Goal: Ask a question

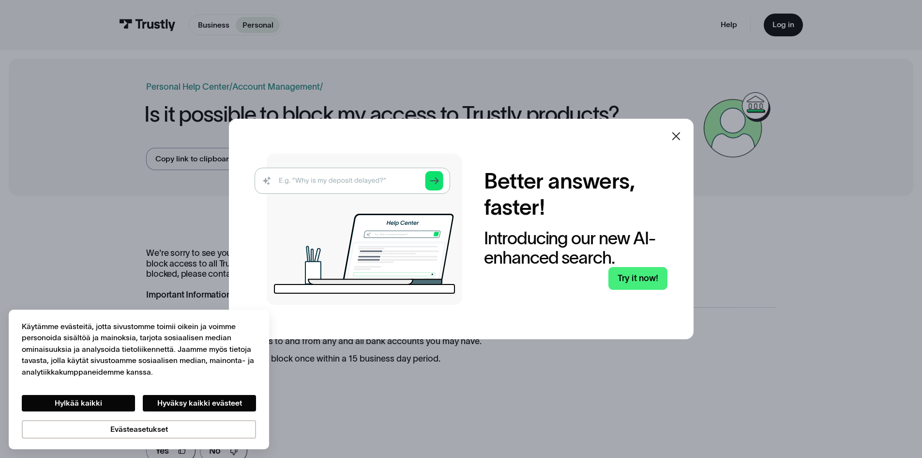
click at [681, 132] on icon at bounding box center [677, 136] width 12 height 12
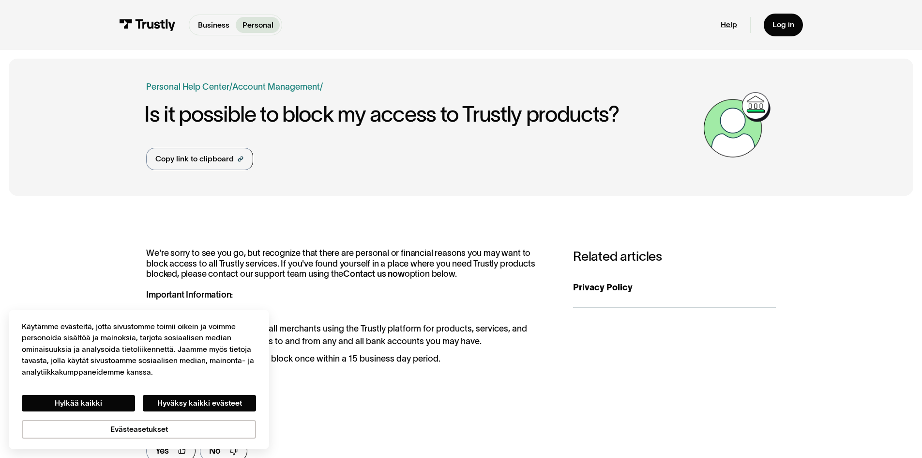
click at [734, 23] on link "Help" at bounding box center [729, 25] width 16 height 10
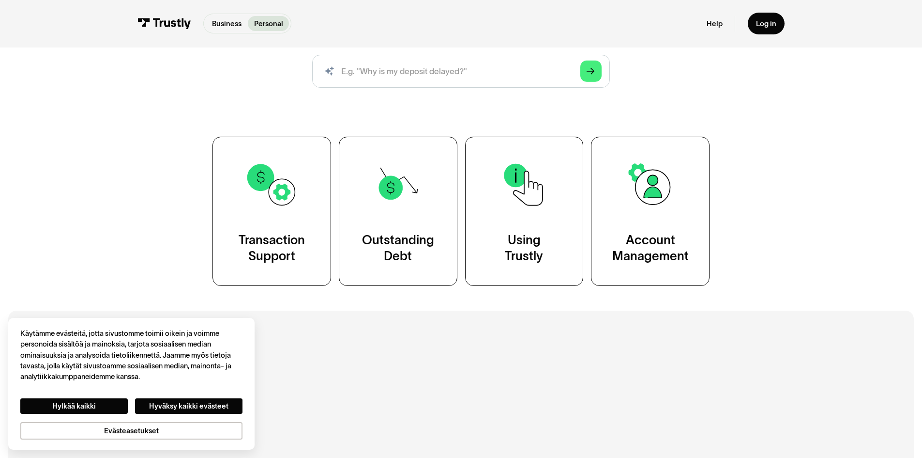
scroll to position [145, 0]
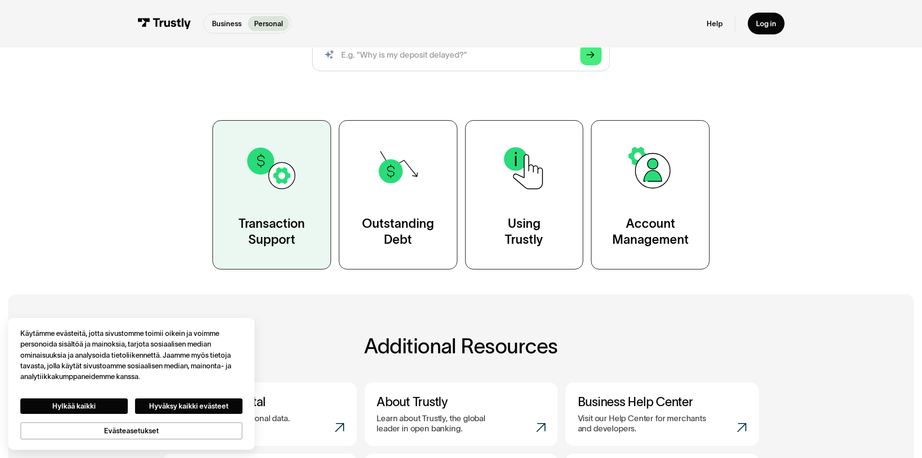
click at [308, 196] on link "Transaction Support" at bounding box center [272, 194] width 119 height 149
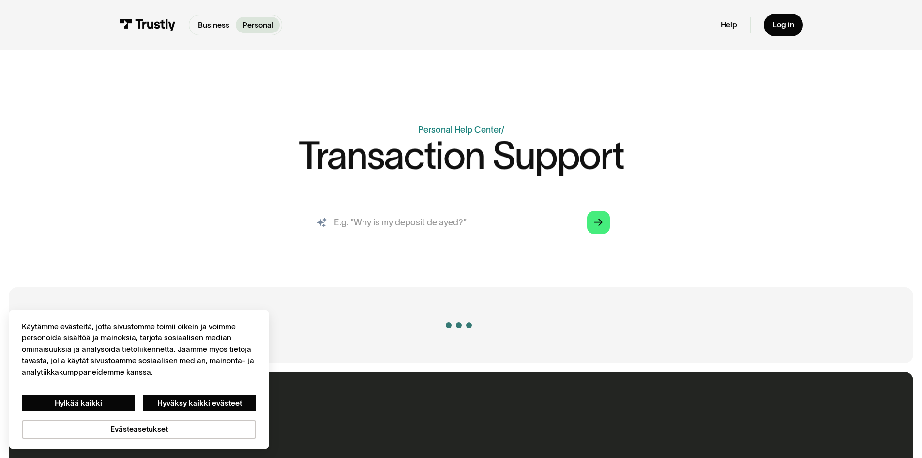
click at [366, 227] on input "search" at bounding box center [461, 222] width 315 height 35
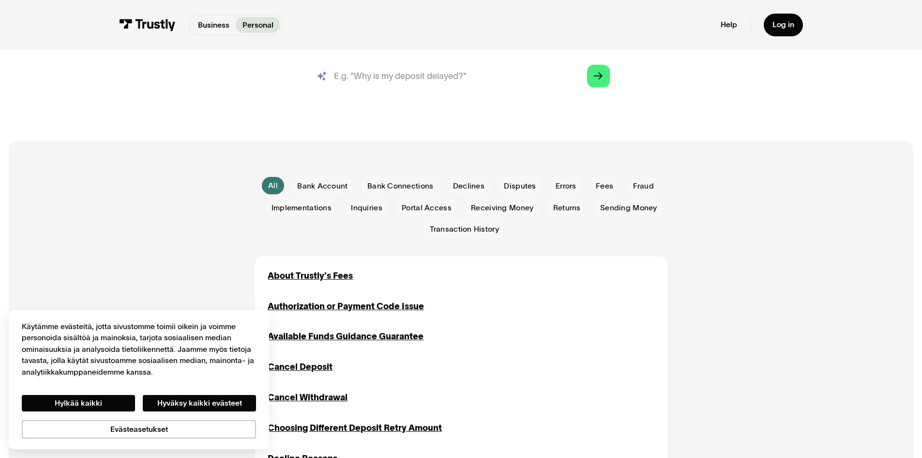
scroll to position [145, 0]
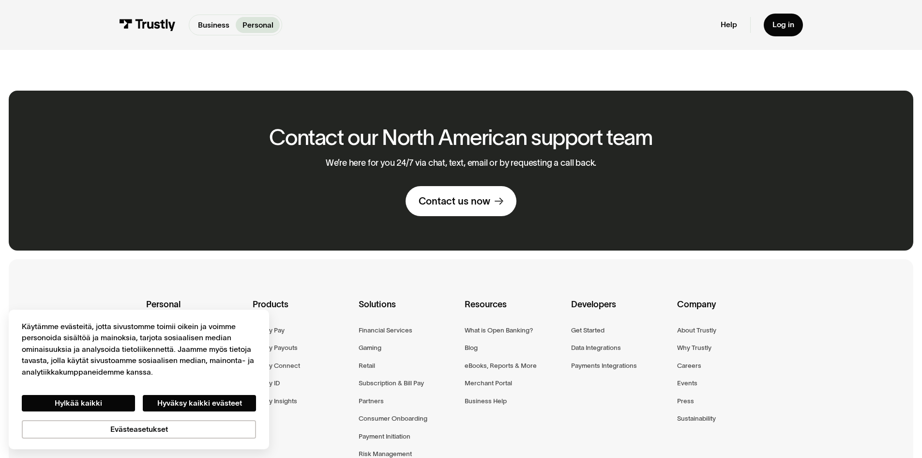
scroll to position [436, 0]
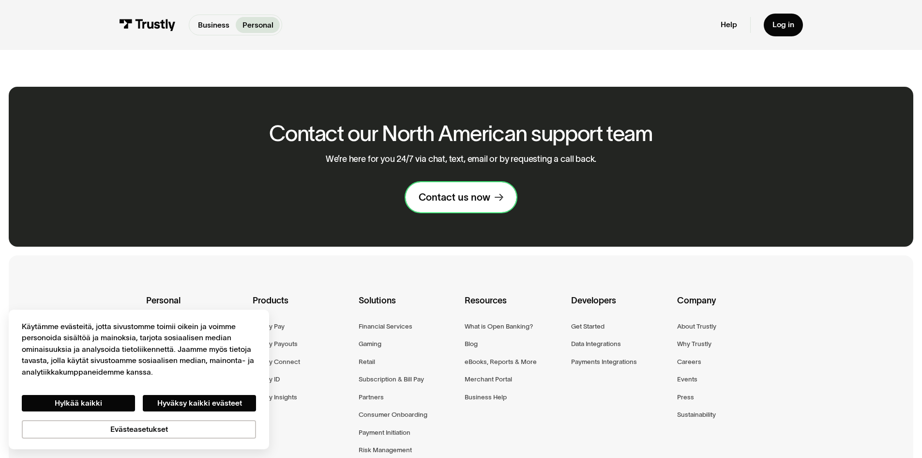
click at [465, 206] on link "Contact us now" at bounding box center [461, 197] width 111 height 30
